Goal: Check status

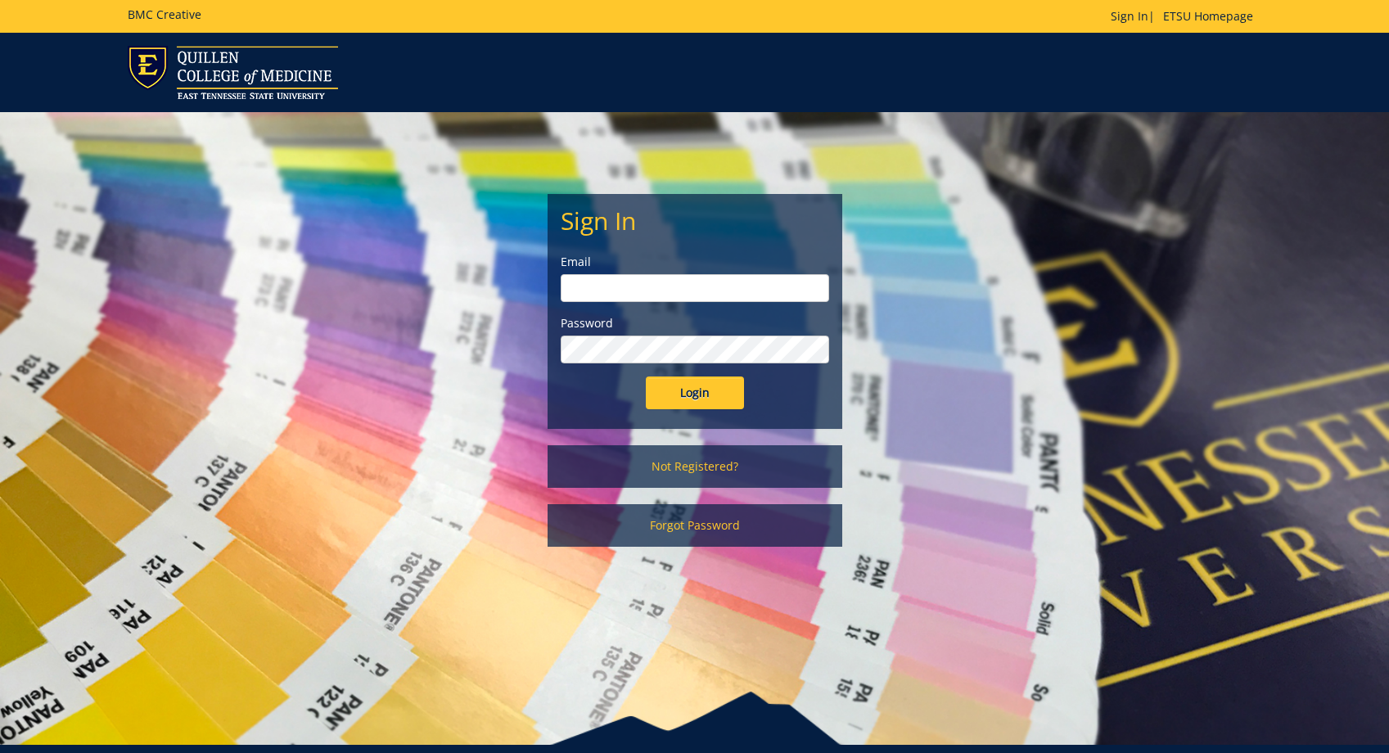
click at [580, 295] on input "email" at bounding box center [695, 288] width 268 height 28
type input "[PERSON_NAME][EMAIL_ADDRESS][DOMAIN_NAME]"
click at [646, 376] on input "Login" at bounding box center [695, 392] width 98 height 33
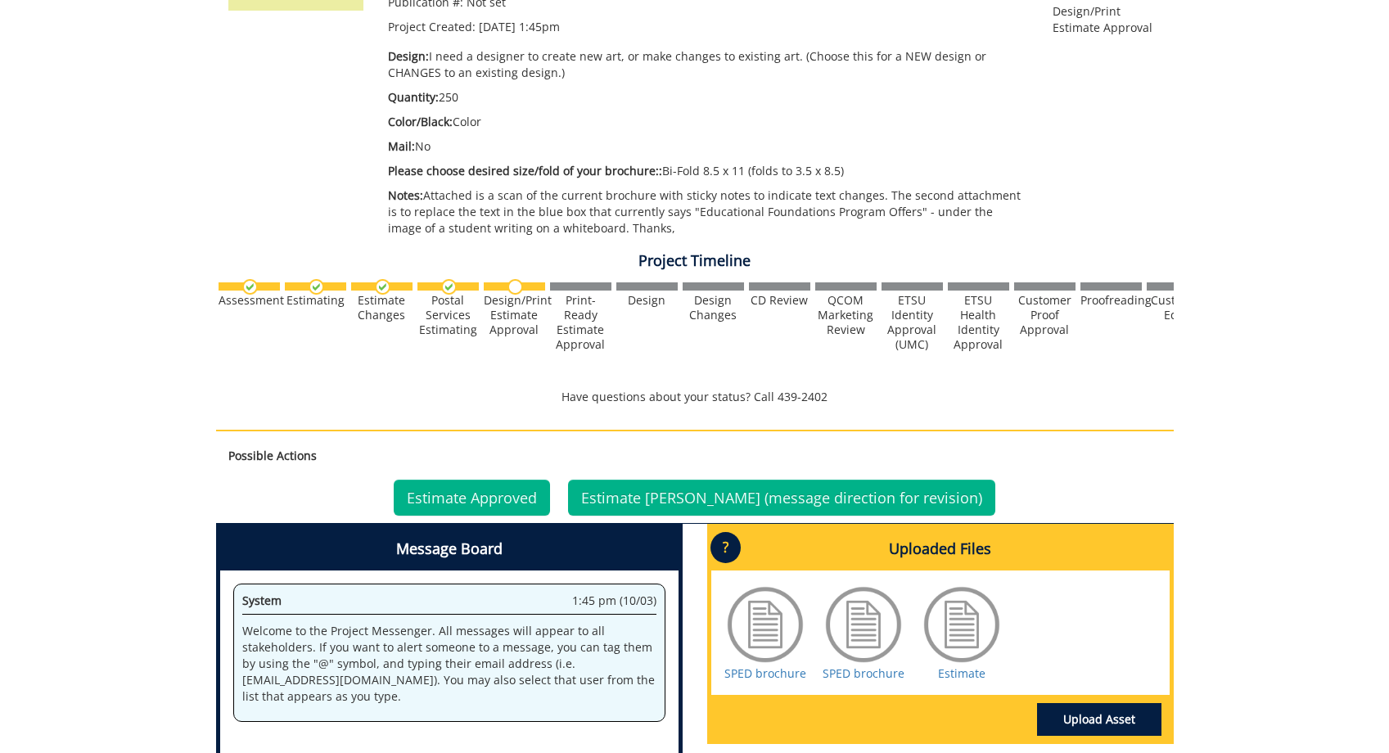
scroll to position [501, 0]
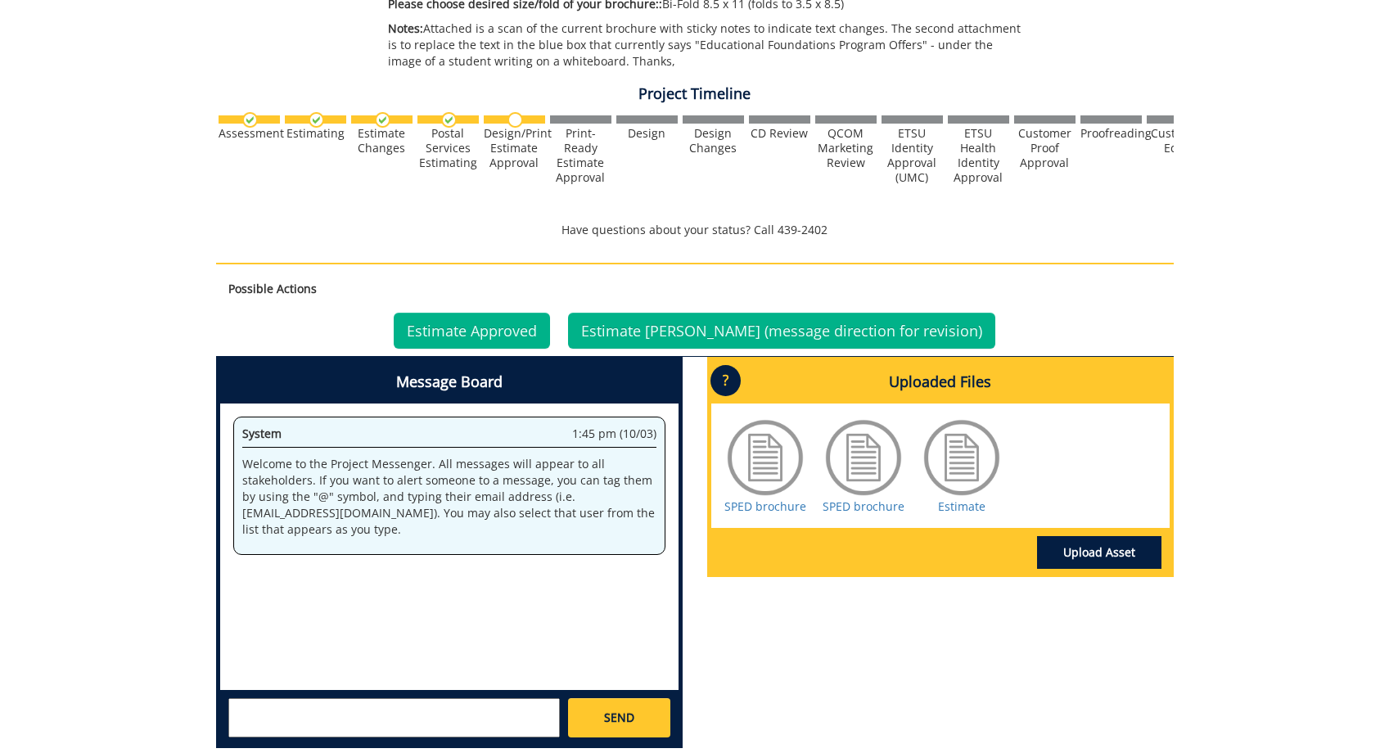
click at [750, 479] on div at bounding box center [765, 458] width 82 height 82
click at [772, 500] on div "SPED brochure" at bounding box center [765, 466] width 82 height 98
click at [773, 508] on link "SPED brochure" at bounding box center [765, 506] width 82 height 16
click at [859, 507] on link "SPED brochure" at bounding box center [863, 506] width 82 height 16
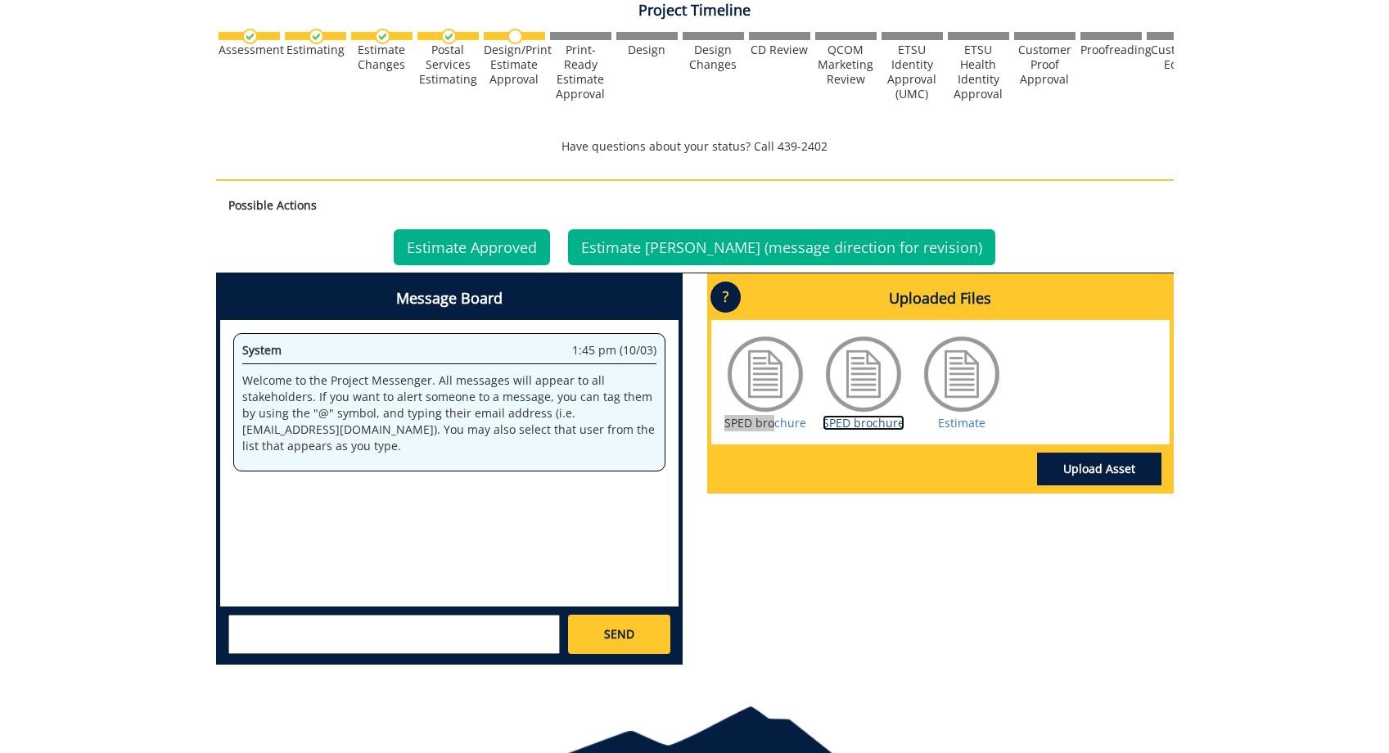
click at [885, 427] on link "SPED brochure" at bounding box center [863, 423] width 82 height 16
click at [962, 421] on link "Estimate" at bounding box center [961, 423] width 47 height 16
click at [755, 546] on div "Message Board System 1:45 pm (10/03) Welcome to the Project Messenger. All mess…" at bounding box center [695, 475] width 982 height 404
click at [496, 242] on link "Estimate Approved" at bounding box center [472, 247] width 156 height 36
